Goal: Task Accomplishment & Management: Use online tool/utility

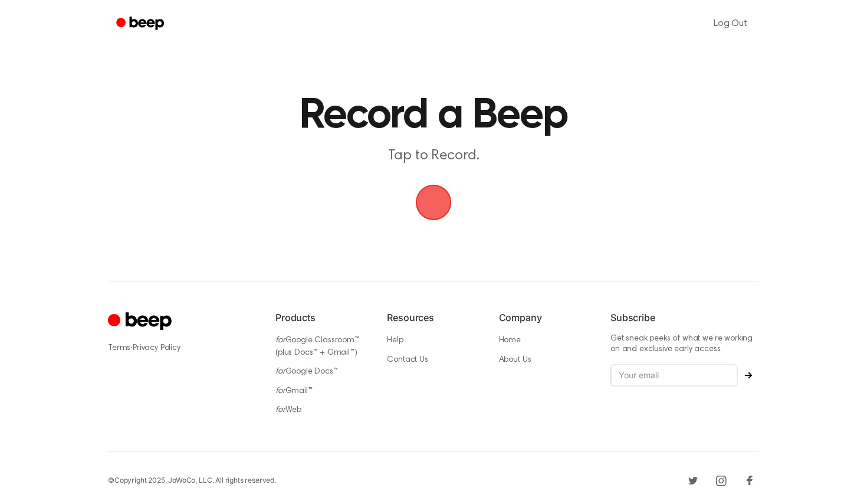
click at [439, 196] on span "button" at bounding box center [433, 202] width 40 height 40
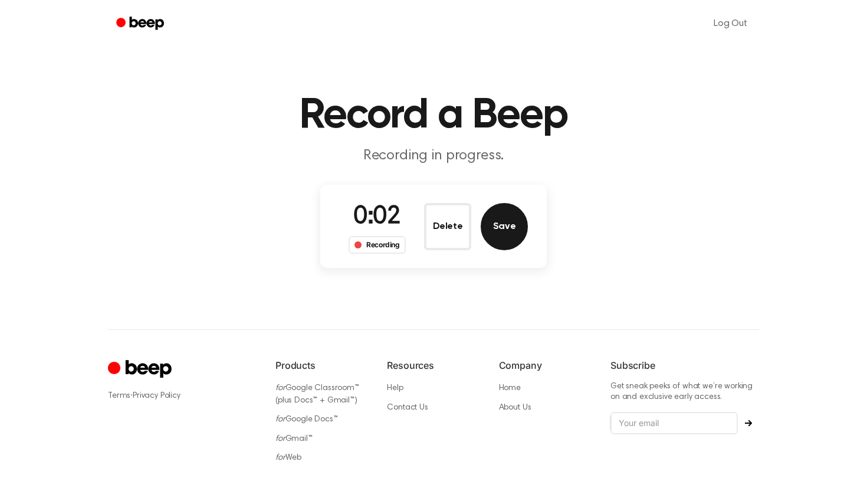
click at [503, 224] on button "Save" at bounding box center [504, 226] width 47 height 47
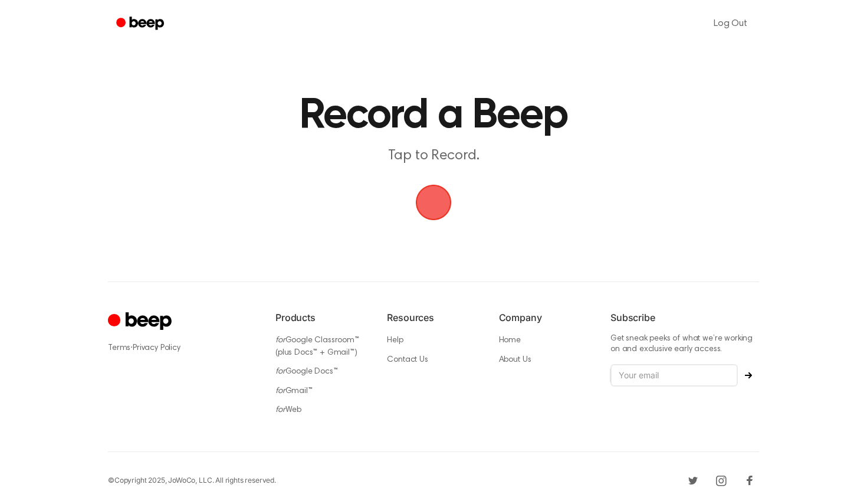
click at [439, 204] on span "button" at bounding box center [434, 203] width 36 height 36
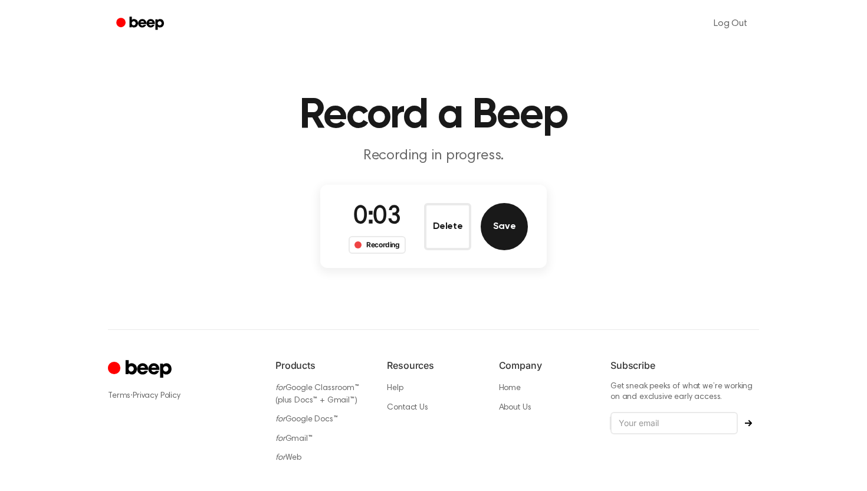
click at [514, 228] on button "Save" at bounding box center [504, 226] width 47 height 47
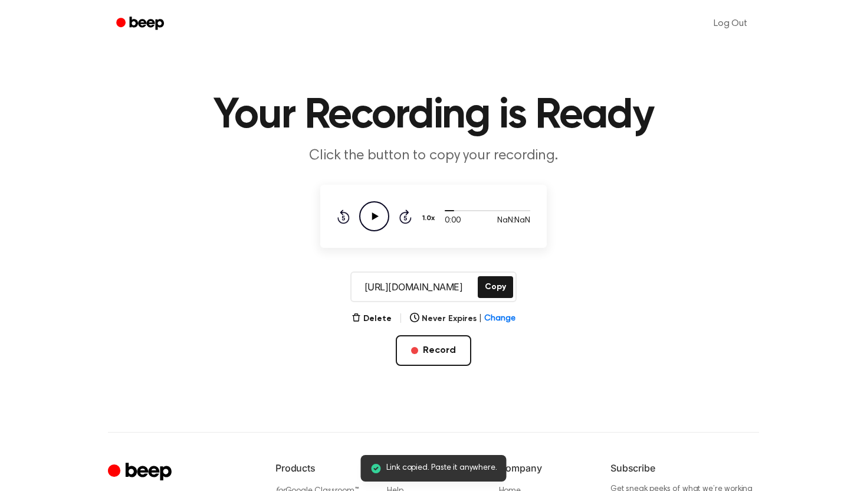
click at [379, 213] on icon "Play Audio" at bounding box center [374, 216] width 30 height 30
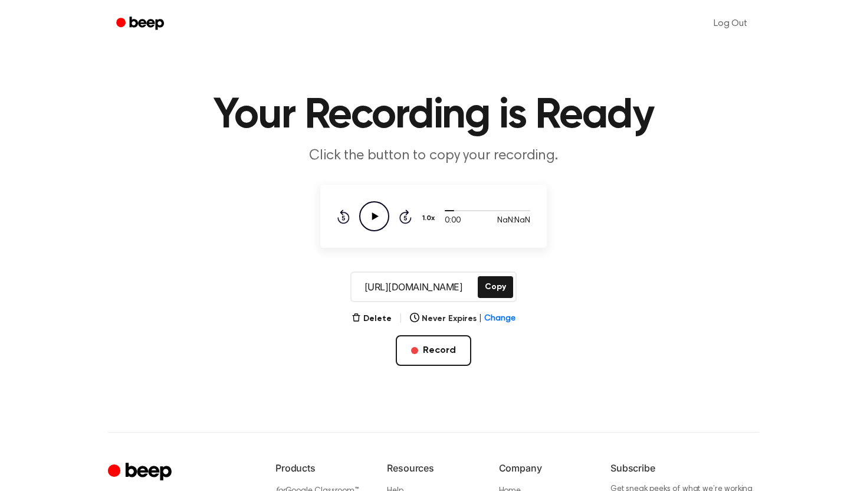
click at [379, 213] on icon "Play Audio" at bounding box center [374, 216] width 30 height 30
click at [373, 215] on icon at bounding box center [375, 216] width 6 height 8
click at [415, 218] on div "0:00 NaN:NaN Your browser does not support the [object Object] element. 1.0x Re…" at bounding box center [433, 216] width 193 height 30
click at [409, 218] on icon at bounding box center [405, 216] width 12 height 14
click at [448, 352] on button "Record" at bounding box center [433, 350] width 75 height 31
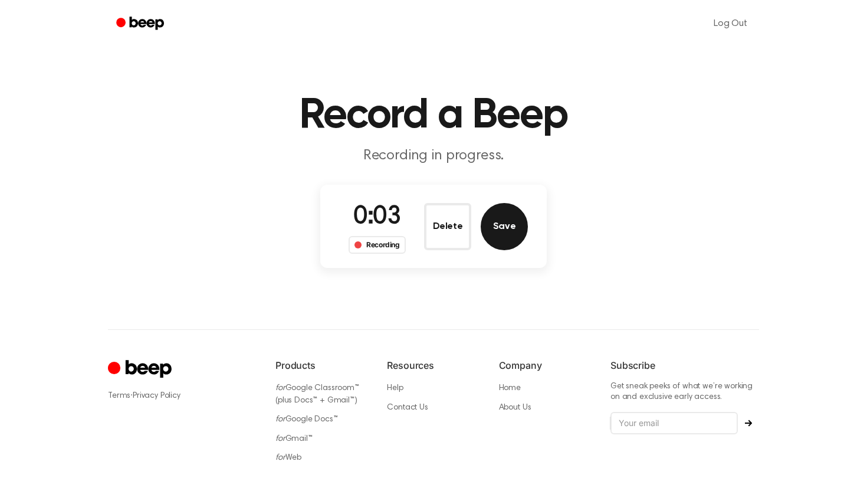
click at [506, 225] on button "Save" at bounding box center [504, 226] width 47 height 47
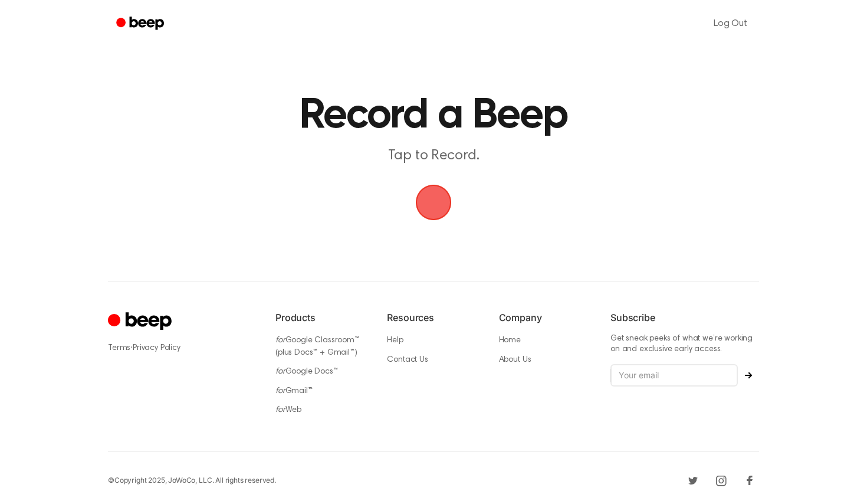
click at [437, 207] on span "button" at bounding box center [434, 203] width 50 height 50
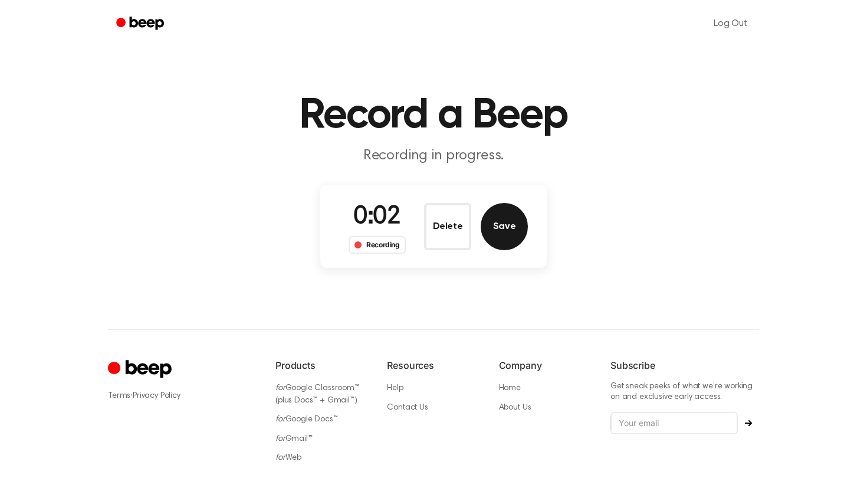
click at [505, 229] on button "Save" at bounding box center [504, 226] width 47 height 47
